Goal: Book appointment/travel/reservation

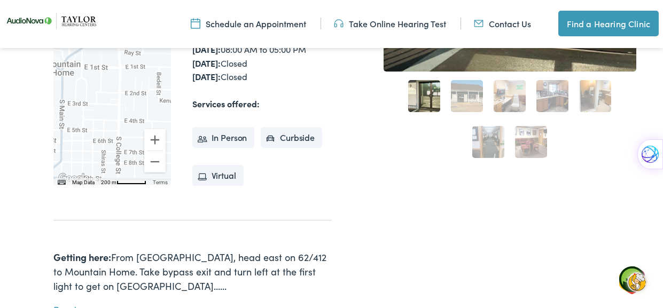
scroll to position [341, 0]
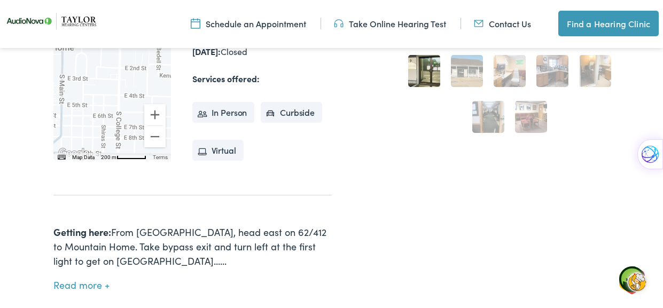
click at [217, 154] on li "Virtual" at bounding box center [217, 150] width 51 height 21
click at [399, 139] on div "Prev Next 1 2 3 4 5 6 7" at bounding box center [510, 76] width 253 height 566
click at [273, 28] on link "Schedule an Appointment" at bounding box center [248, 24] width 115 height 12
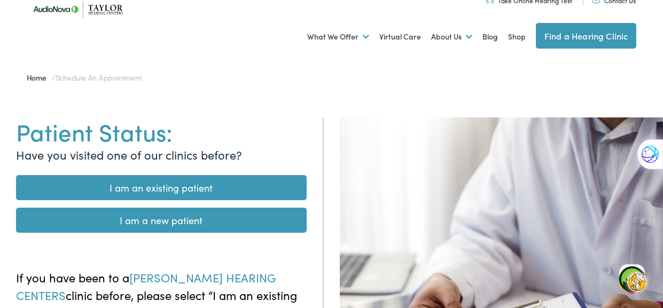
click at [177, 189] on link "I am an existing patient" at bounding box center [161, 187] width 291 height 25
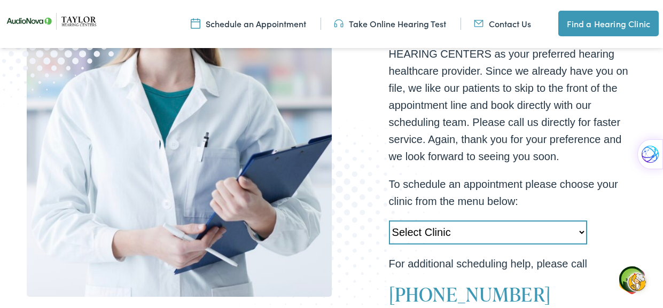
scroll to position [256, 0]
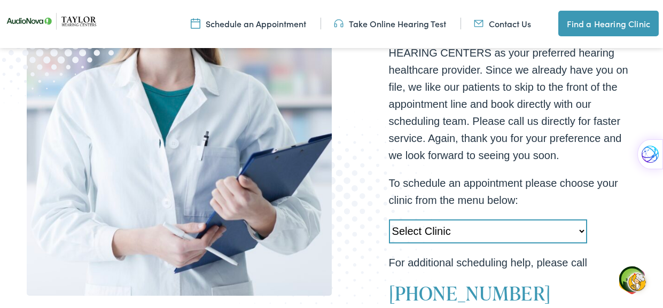
click at [582, 229] on select "Select Clinic Little Rock-AR-AudioNova 10310 West Markham Heber Springs-AR-Audi…" at bounding box center [488, 232] width 198 height 24
select select "[URL][DOMAIN_NAME]"
click at [389, 220] on select "Select Clinic Little Rock-AR-AudioNova 10310 West Markham Heber Springs-AR-Audi…" at bounding box center [488, 232] width 198 height 24
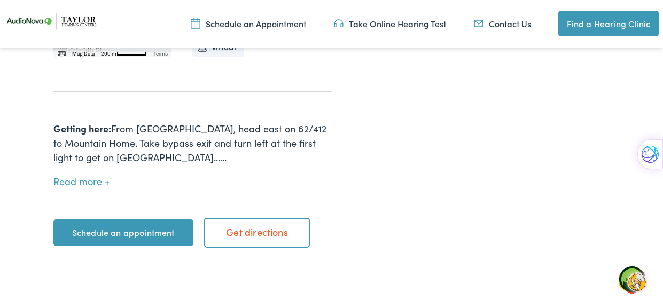
scroll to position [470, 0]
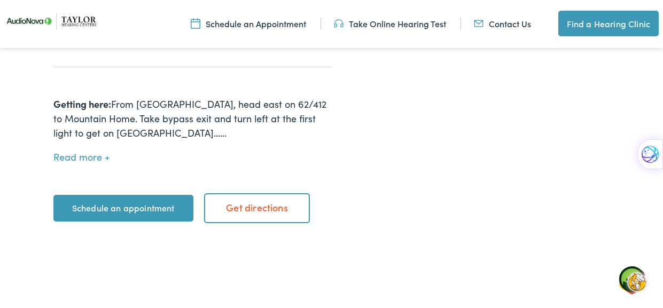
click at [67, 210] on link "Schedule an appointment" at bounding box center [123, 208] width 140 height 27
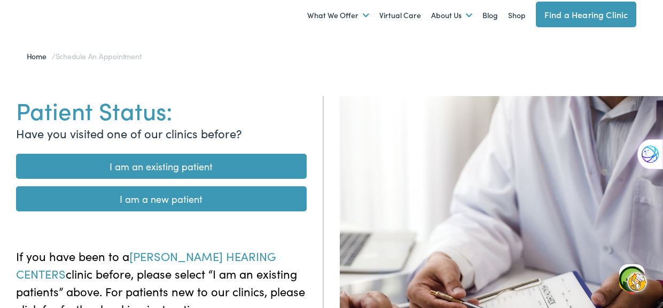
scroll to position [64, 0]
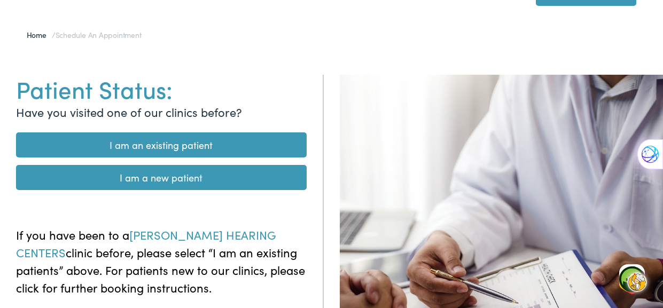
click at [174, 144] on link "I am an existing patient" at bounding box center [161, 144] width 291 height 25
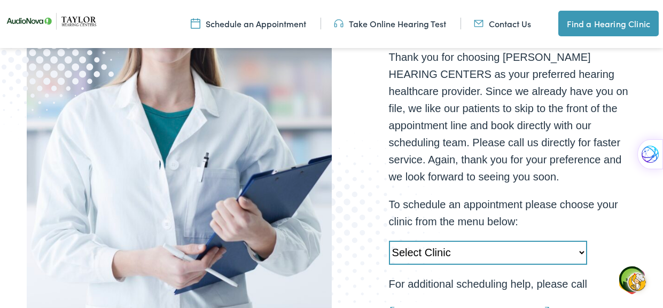
scroll to position [256, 0]
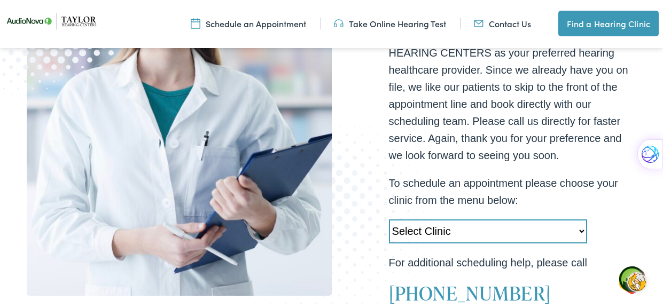
click at [580, 231] on select "Select Clinic Little Rock-AR-AudioNova 10310 West Markham Heber Springs-AR-Audi…" at bounding box center [488, 232] width 198 height 24
select select "https://taylorhearing.alpacaaudiology.com/locations/mountain-home-ar/"
click at [389, 220] on select "Select Clinic Little Rock-AR-AudioNova 10310 West Markham Heber Springs-AR-Audi…" at bounding box center [488, 232] width 198 height 24
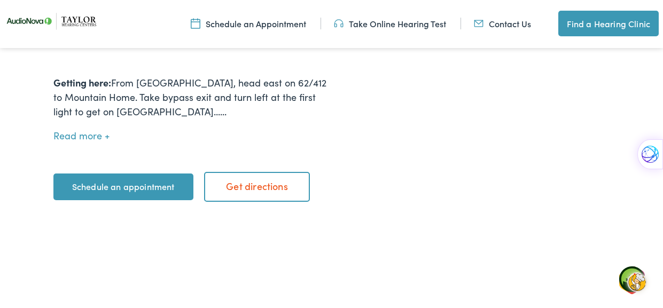
scroll to position [512, 0]
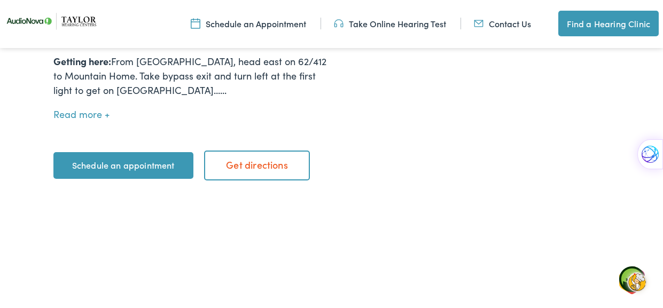
click at [119, 166] on link "Schedule an appointment" at bounding box center [123, 165] width 140 height 27
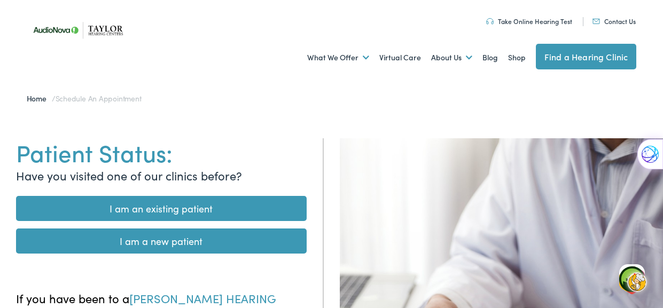
click at [616, 20] on link "Contact Us" at bounding box center [613, 21] width 43 height 9
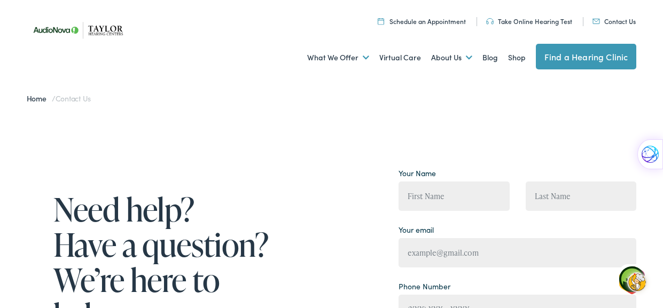
click at [424, 24] on link "Schedule an Appointment" at bounding box center [422, 21] width 88 height 9
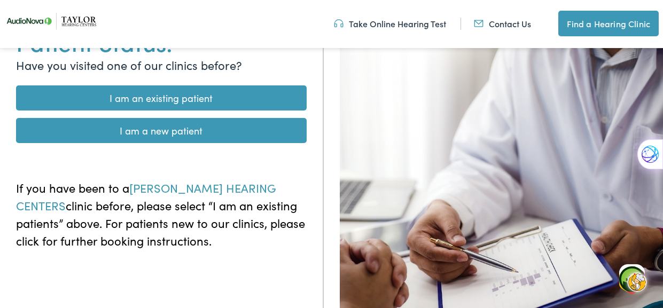
scroll to position [128, 0]
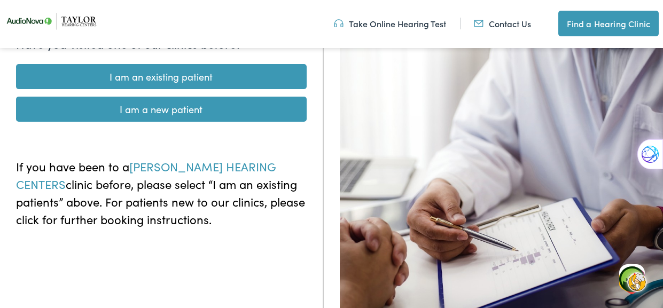
click at [162, 72] on link "I am an existing patient" at bounding box center [161, 76] width 291 height 25
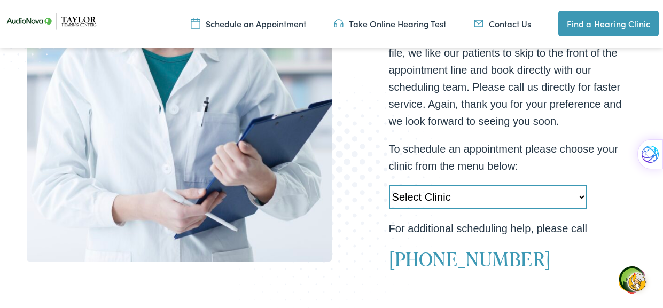
scroll to position [320, 0]
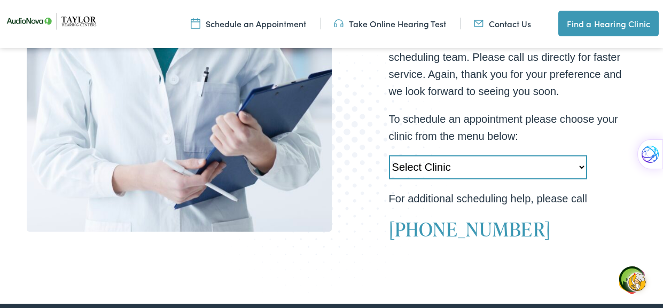
click at [583, 166] on select "Select Clinic Little Rock-AR-AudioNova 10310 West Markham Heber Springs-AR-Audi…" at bounding box center [488, 167] width 198 height 24
select select "https://taylorhearing.alpacaaudiology.com/locations/mountain-home-ar/"
click at [389, 155] on select "Select Clinic Little Rock-AR-AudioNova 10310 West Markham Heber Springs-AR-Audi…" at bounding box center [488, 167] width 198 height 24
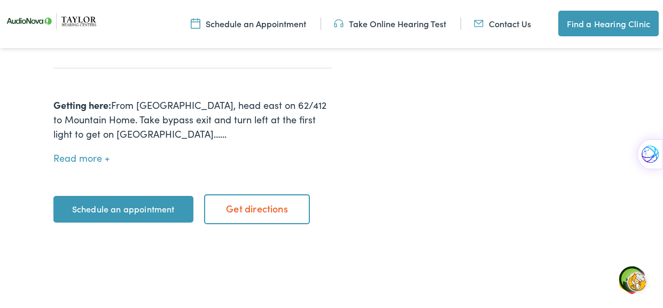
scroll to position [470, 0]
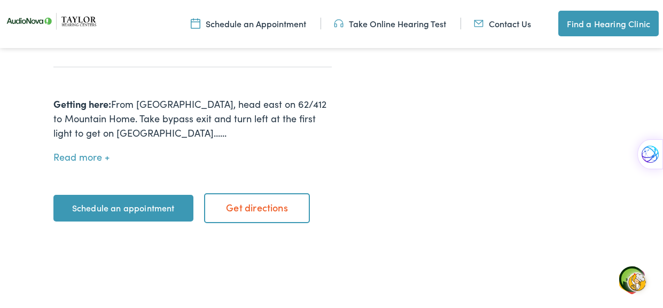
click at [122, 206] on link "Schedule an appointment" at bounding box center [123, 208] width 140 height 27
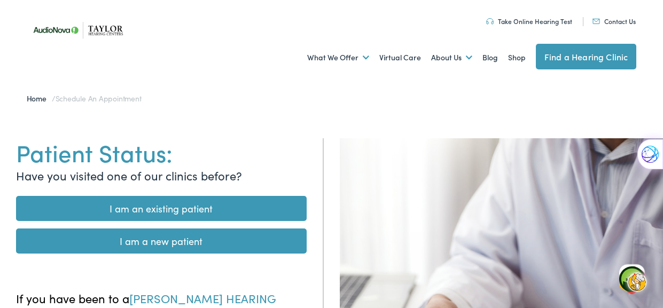
click at [198, 210] on link "I am an existing patient" at bounding box center [161, 208] width 291 height 25
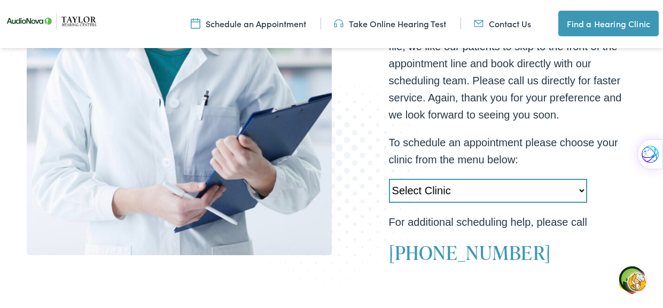
scroll to position [299, 0]
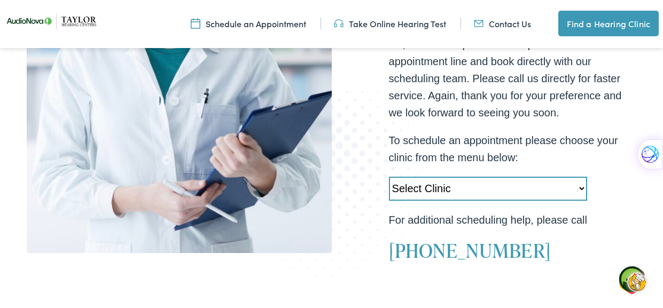
click at [502, 25] on link "Contact Us" at bounding box center [502, 24] width 57 height 12
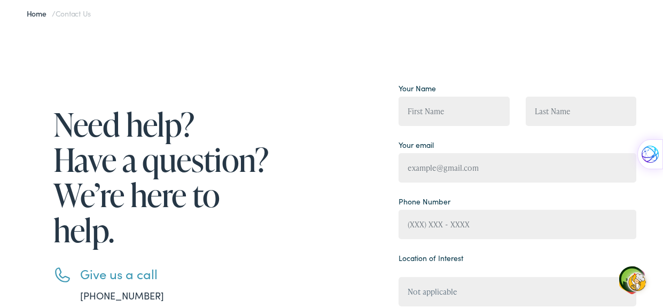
scroll to position [106, 0]
